Goal: Task Accomplishment & Management: Use online tool/utility

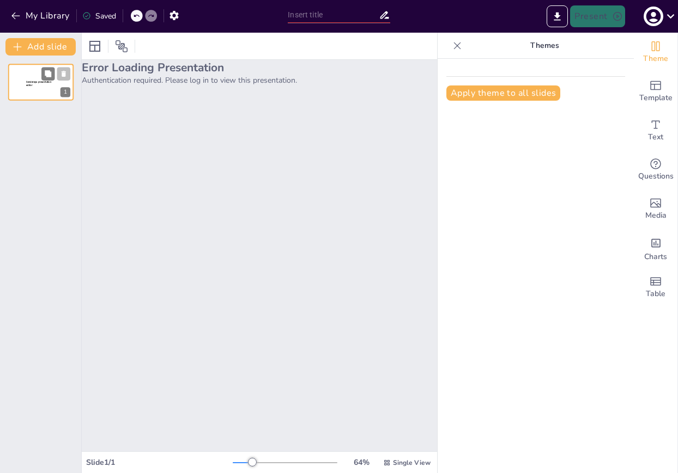
click at [32, 90] on div at bounding box center [40, 82] width 65 height 37
click at [249, 169] on div "Error Loading Presentation Authentication required. Please log in to view this …" at bounding box center [259, 256] width 355 height 392
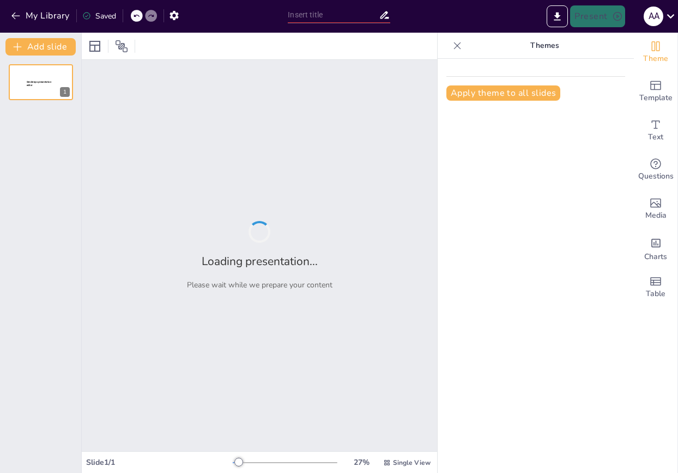
type input "The ABCs of Fun: Turning 6-Year-Olds into English Explorers!"
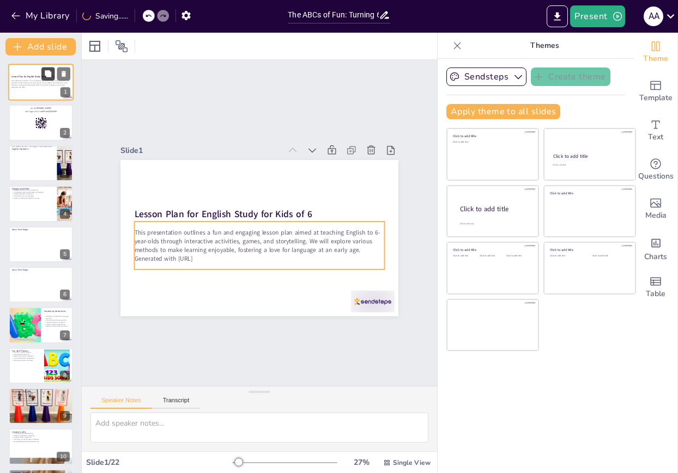
checkbox input "true"
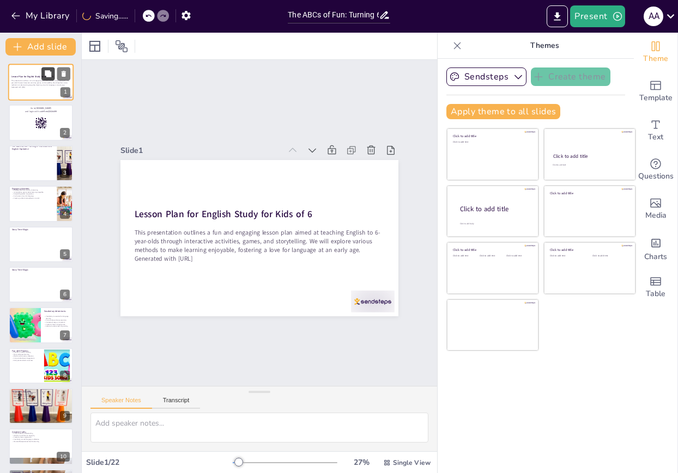
click at [48, 79] on button at bounding box center [47, 73] width 13 height 13
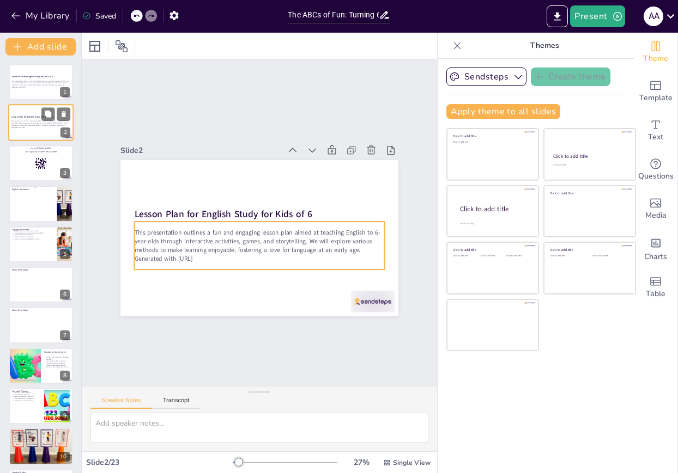
click at [32, 125] on p "This presentation outlines a fun and engaging lesson plan aimed at teaching Eng…" at bounding box center [40, 123] width 59 height 6
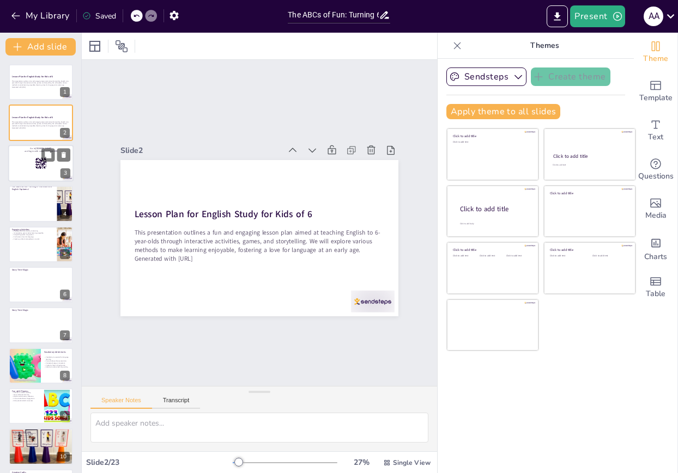
click at [34, 181] on div "Go to [DOMAIN_NAME] and login with code Free22534499 3" at bounding box center [40, 163] width 65 height 37
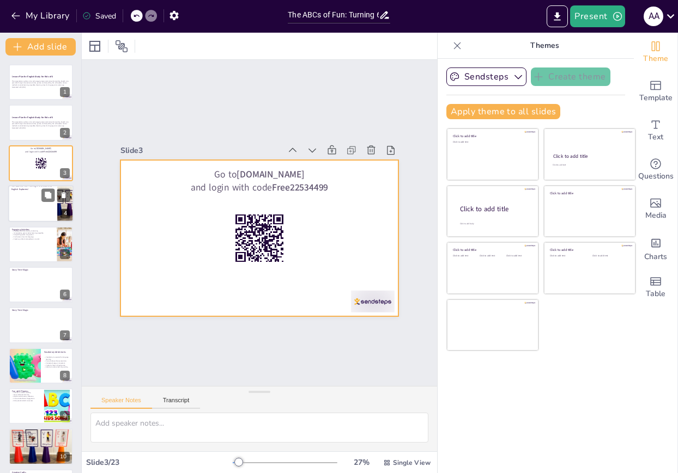
checkbox input "true"
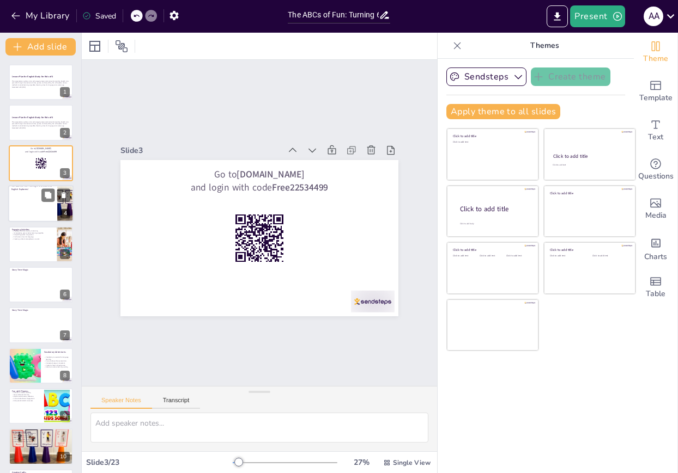
click at [34, 215] on ul at bounding box center [32, 206] width 49 height 33
type textarea "This is a question which you can ask your audience while presenting. Your audie…"
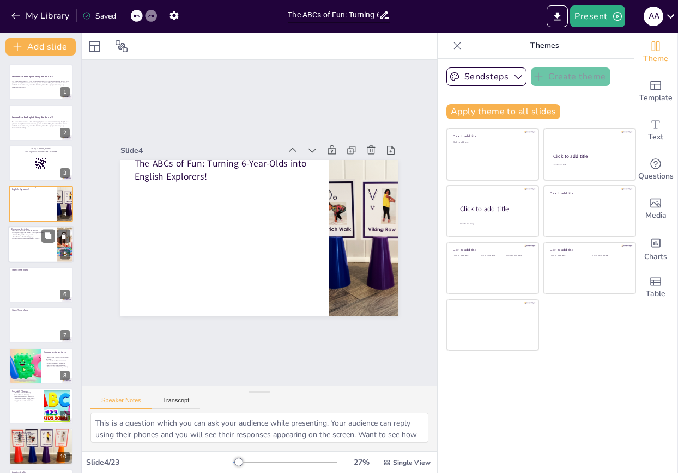
checkbox input "true"
click at [34, 239] on p "Creating a vibrant atmosphere is crucial." at bounding box center [32, 239] width 42 height 2
type textarea "Engaging activities are essential for capturing the attention of young learners…"
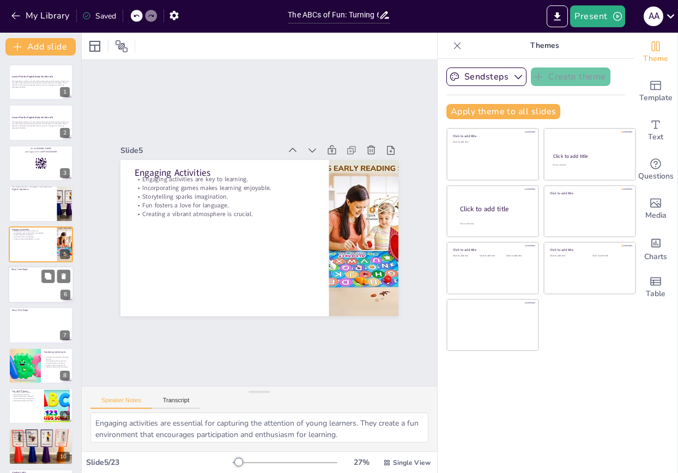
checkbox input "true"
click at [35, 291] on div at bounding box center [40, 286] width 59 height 31
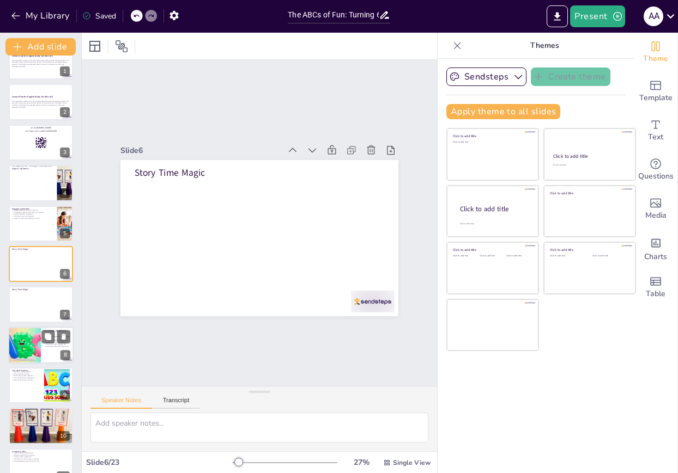
checkbox input "true"
click at [26, 333] on div at bounding box center [24, 345] width 65 height 37
type textarea "Vocabulary is the cornerstone of language learning. The more words children kno…"
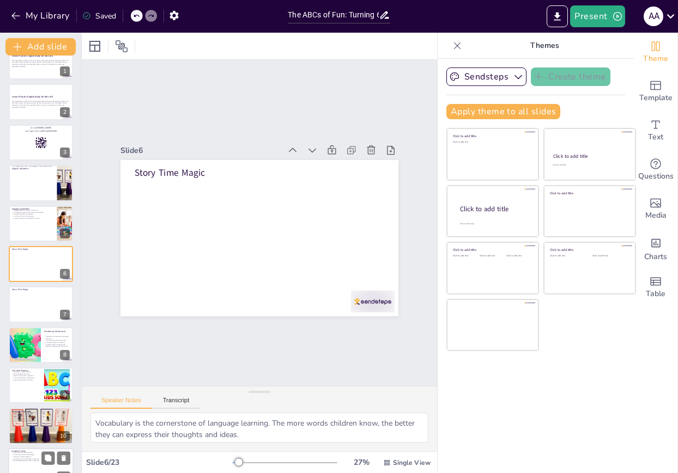
scroll to position [101, 0]
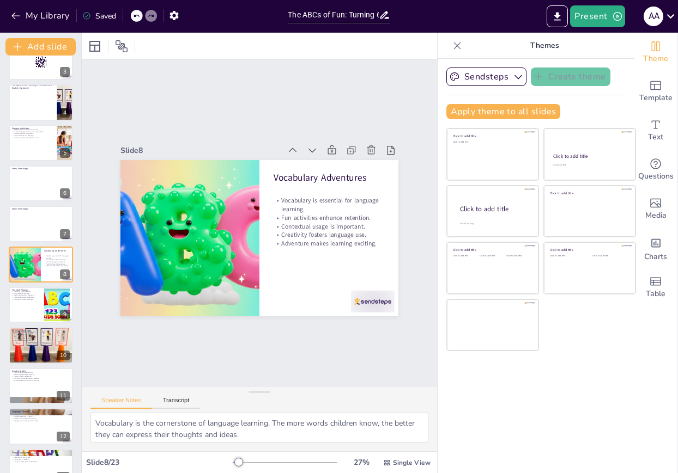
checkbox input "true"
